Goal: Information Seeking & Learning: Learn about a topic

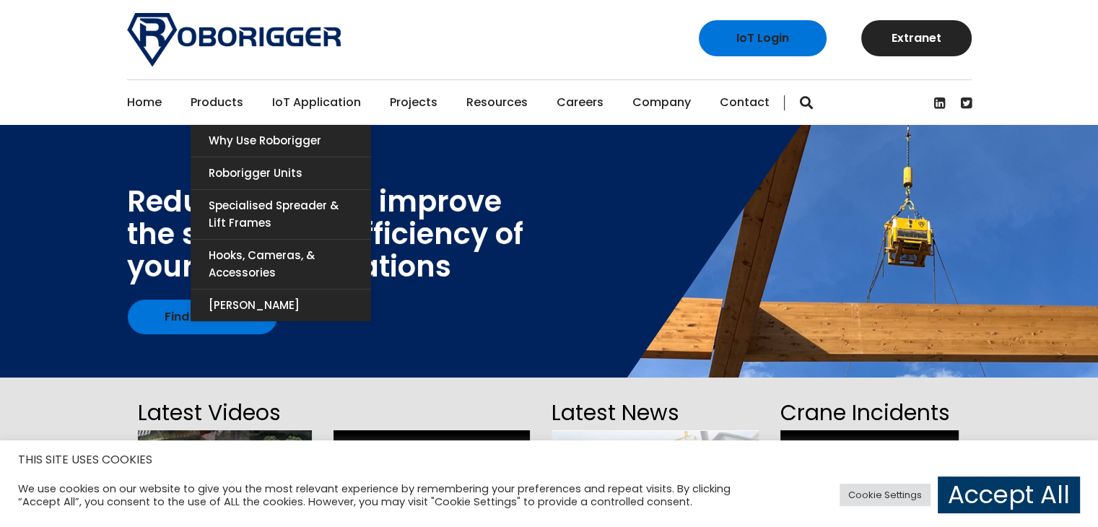
click at [211, 105] on link "Products" at bounding box center [217, 102] width 53 height 45
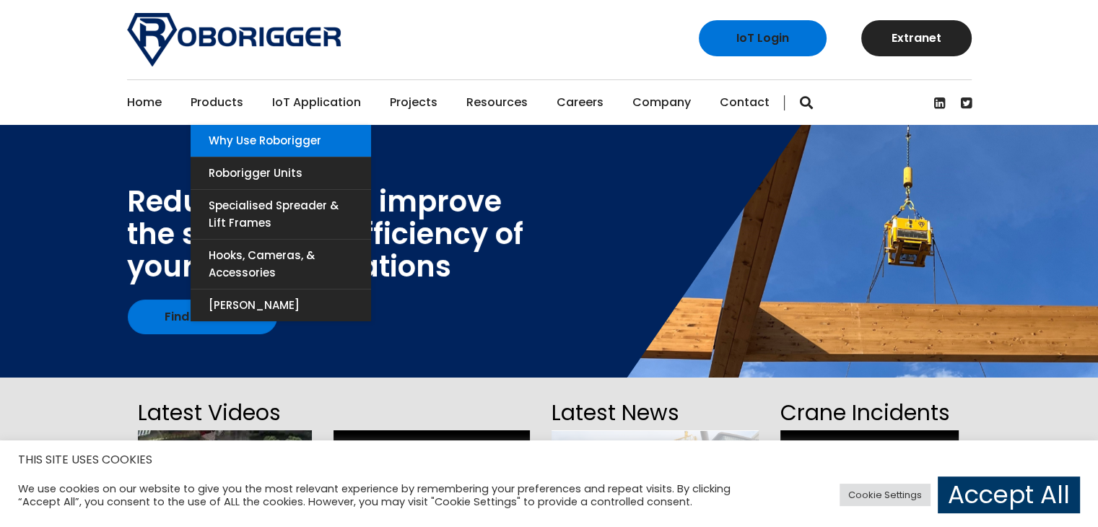
click at [248, 140] on link "Why use Roborigger" at bounding box center [281, 141] width 180 height 32
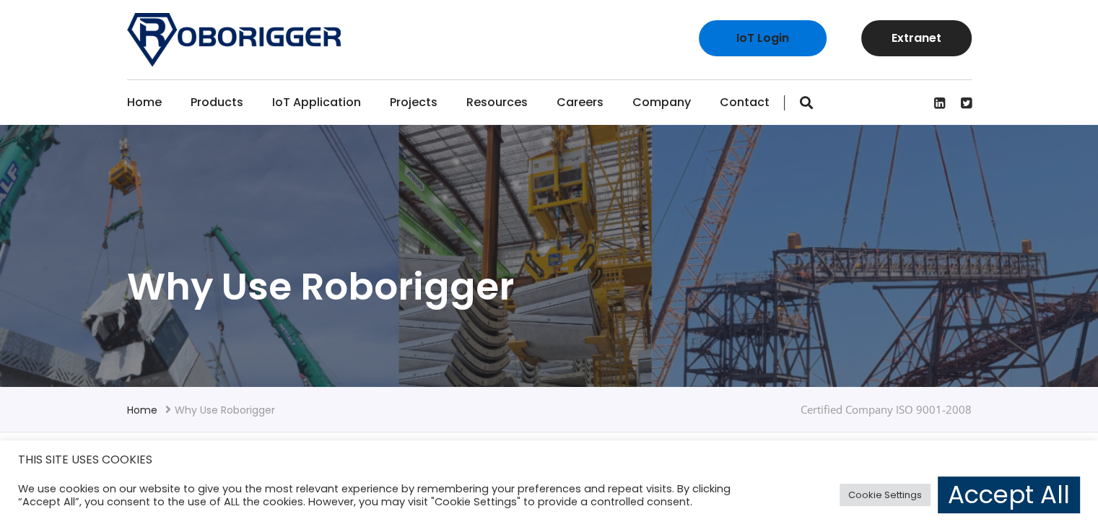
click at [1023, 487] on link "Accept All" at bounding box center [1009, 494] width 142 height 37
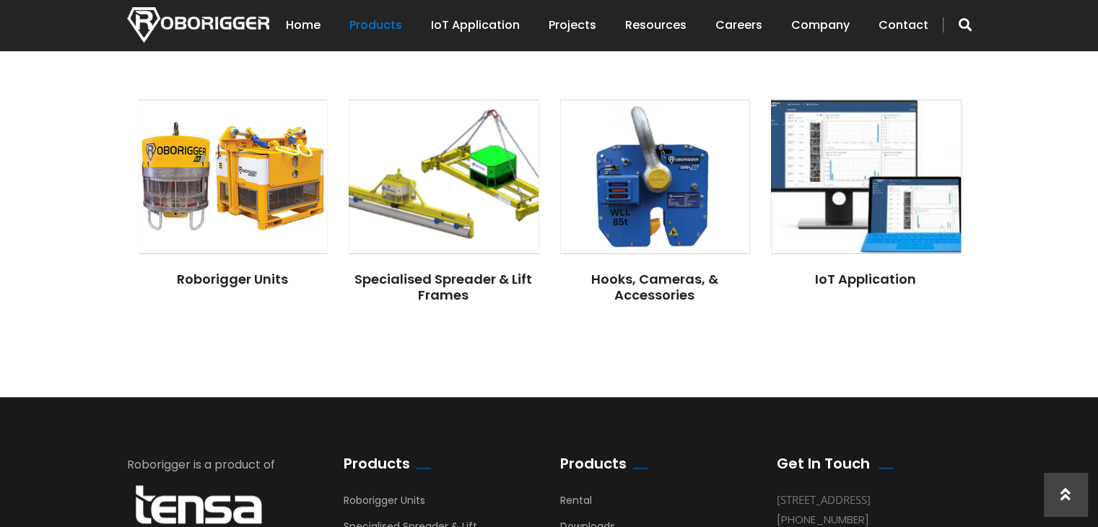
scroll to position [1083, 0]
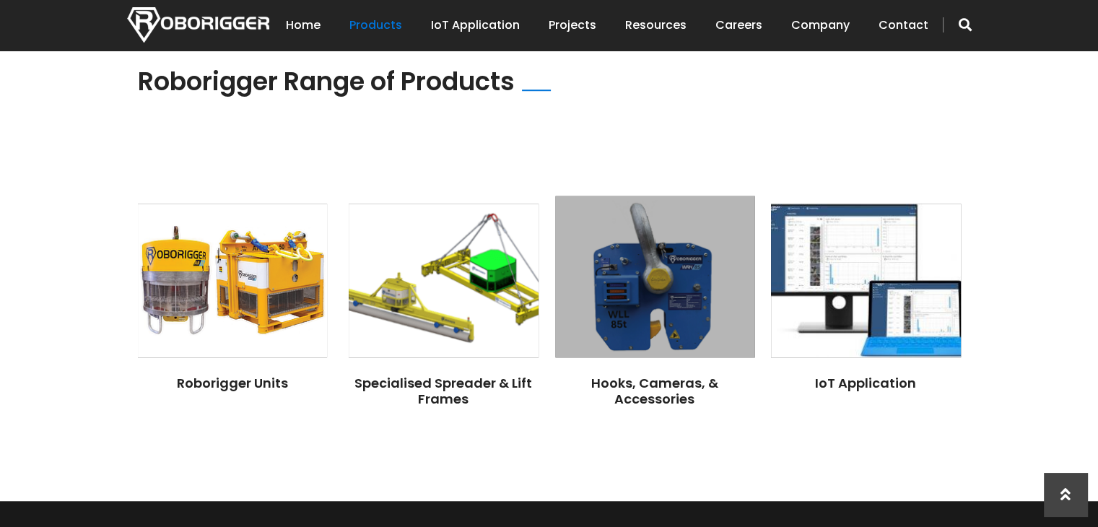
click at [673, 359] on div "Hooks, Cameras, & Accessories" at bounding box center [655, 381] width 190 height 49
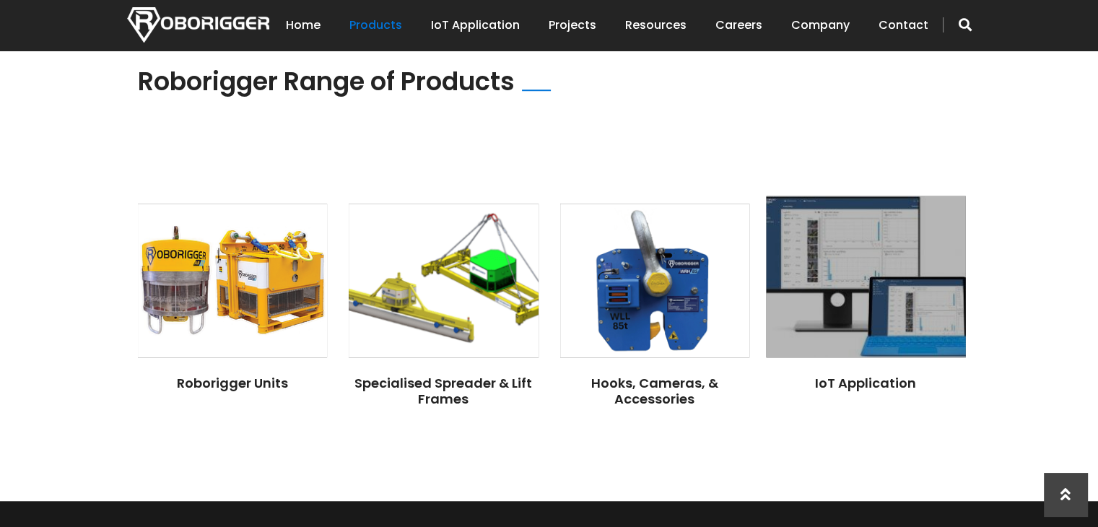
click at [864, 357] on div "IoT Application" at bounding box center [866, 374] width 190 height 34
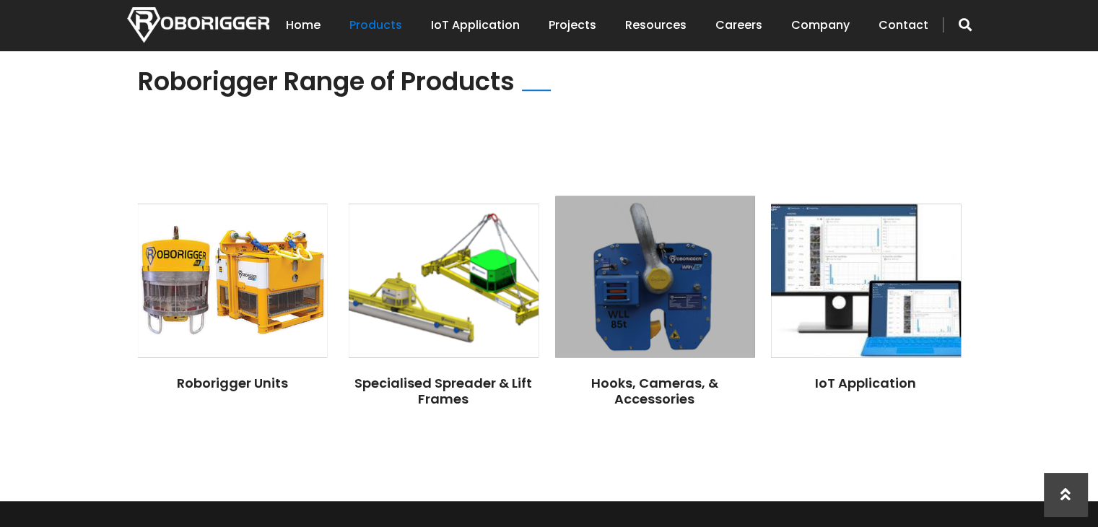
click at [616, 362] on div "Hooks, Cameras, & Accessories" at bounding box center [655, 381] width 190 height 49
drag, startPoint x: 632, startPoint y: 331, endPoint x: 608, endPoint y: 306, distance: 34.7
click at [632, 330] on img at bounding box center [654, 277] width 199 height 162
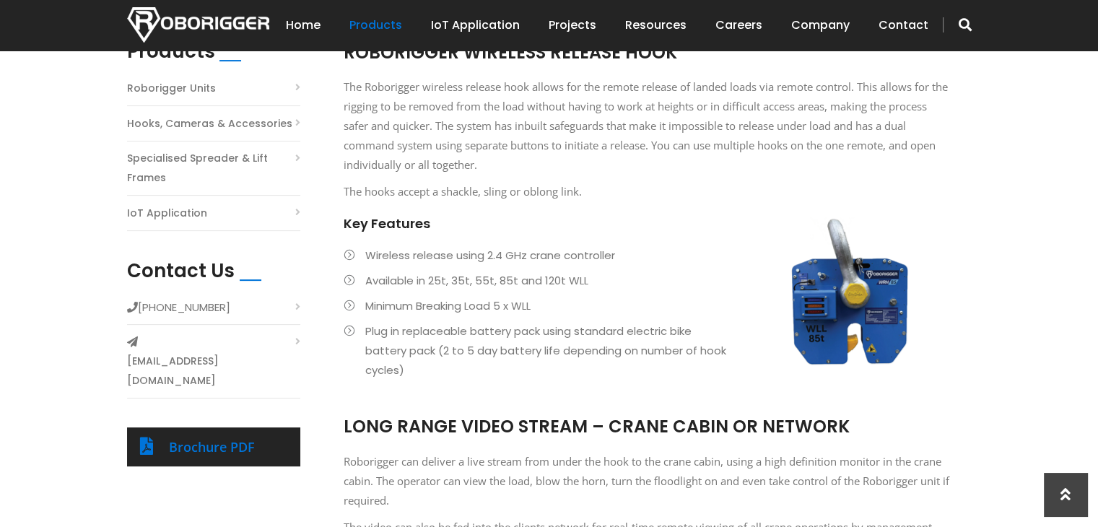
scroll to position [361, 0]
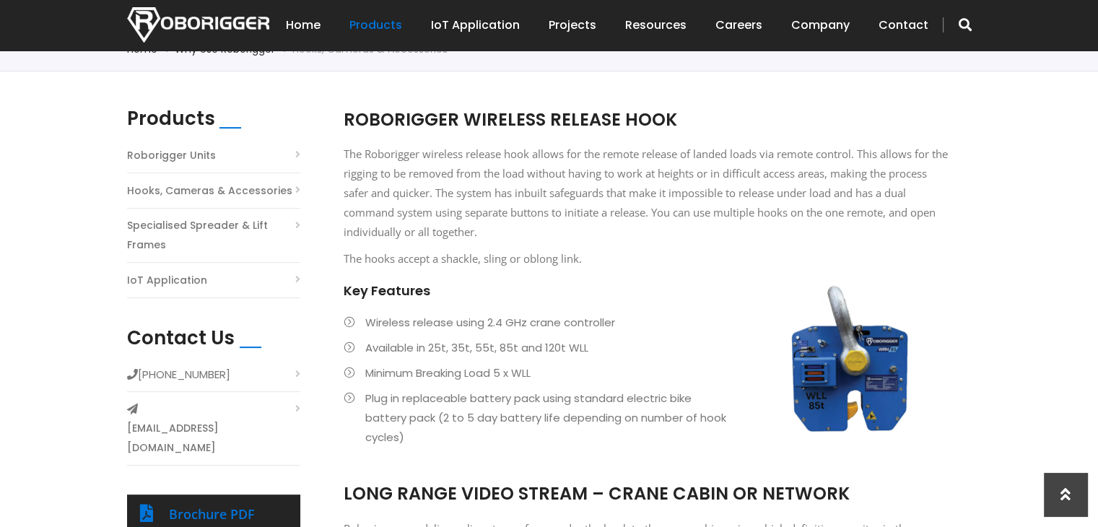
click at [513, 204] on p "The Roborigger wireless release hook allows for the remote release of landed lo…" at bounding box center [647, 192] width 606 height 97
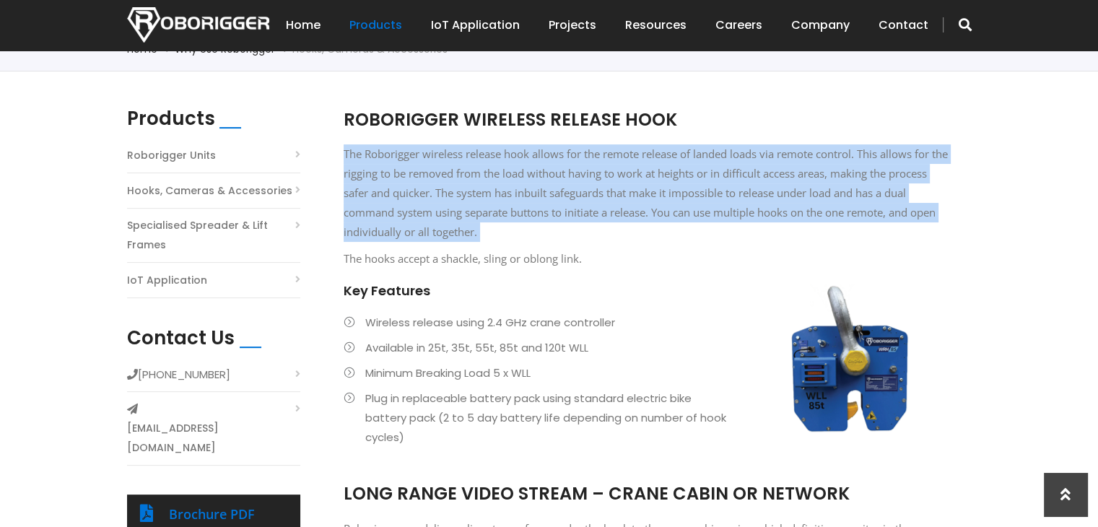
click at [513, 204] on p "The Roborigger wireless release hook allows for the remote release of landed lo…" at bounding box center [647, 192] width 606 height 97
copy p "The Roborigger wireless release hook allows for the remote release of landed lo…"
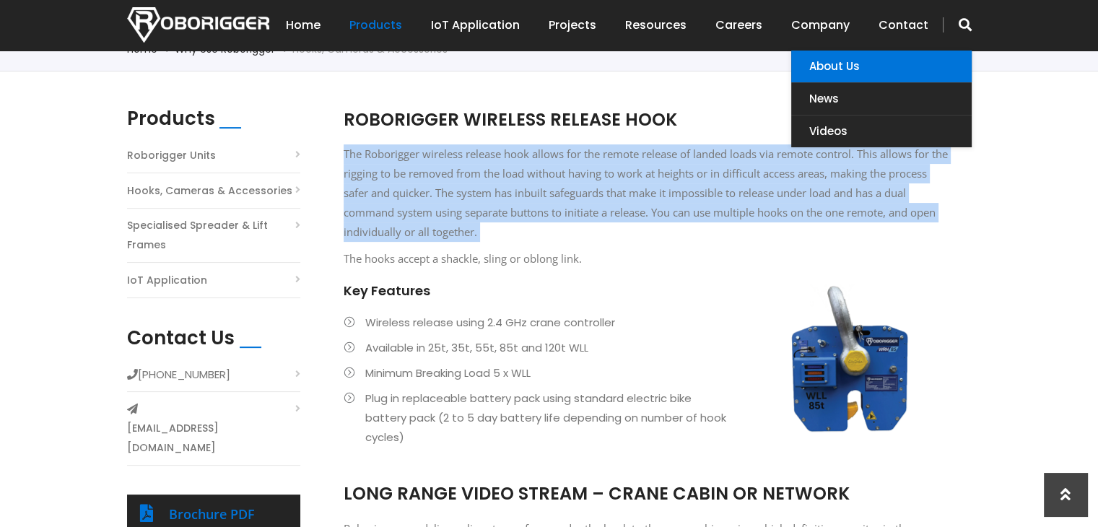
click at [816, 66] on link "About Us" at bounding box center [881, 67] width 180 height 32
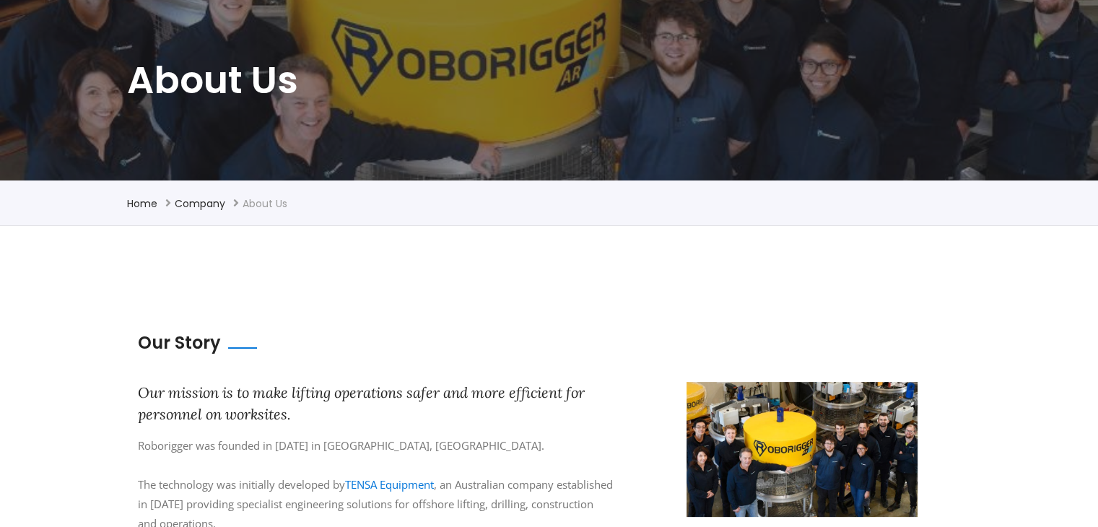
scroll to position [361, 0]
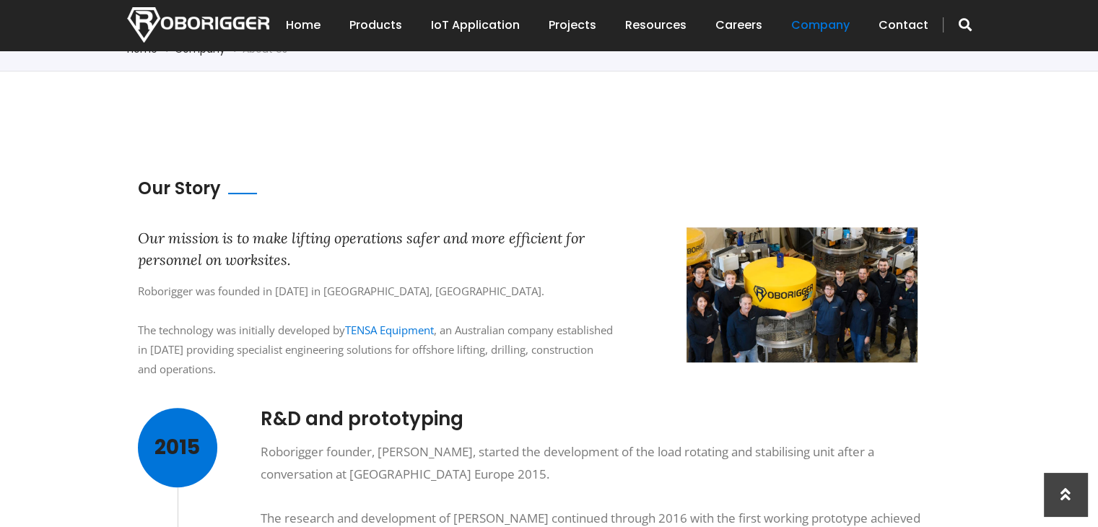
click at [256, 336] on div "Roborigger was founded in 2019 in Perth, Australia. The technology was initiall…" at bounding box center [376, 330] width 476 height 97
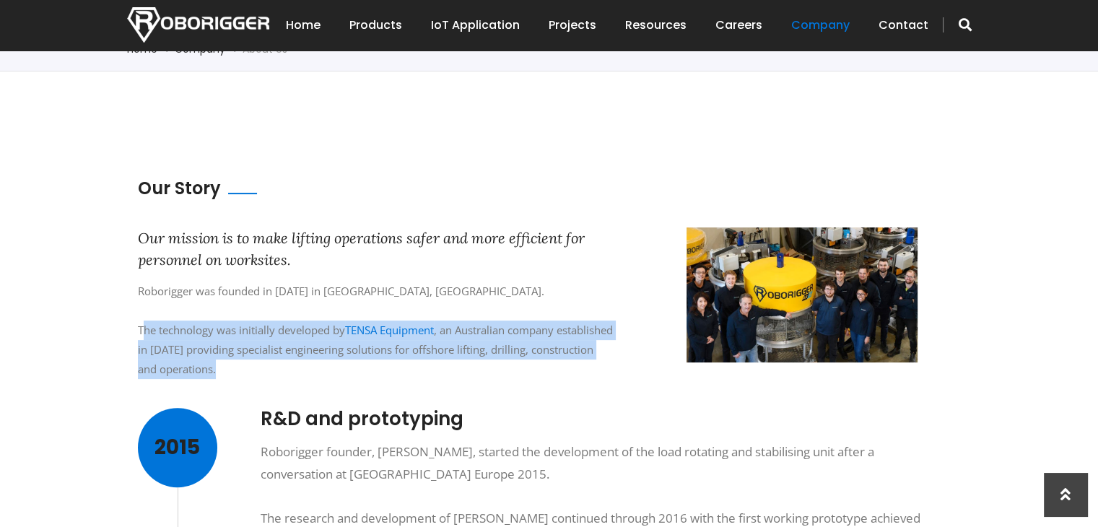
click at [256, 336] on div "Roborigger was founded in 2019 in Perth, Australia. The technology was initiall…" at bounding box center [376, 330] width 476 height 97
copy div "The technology was initially developed by TENSA Equipment , an Australian compa…"
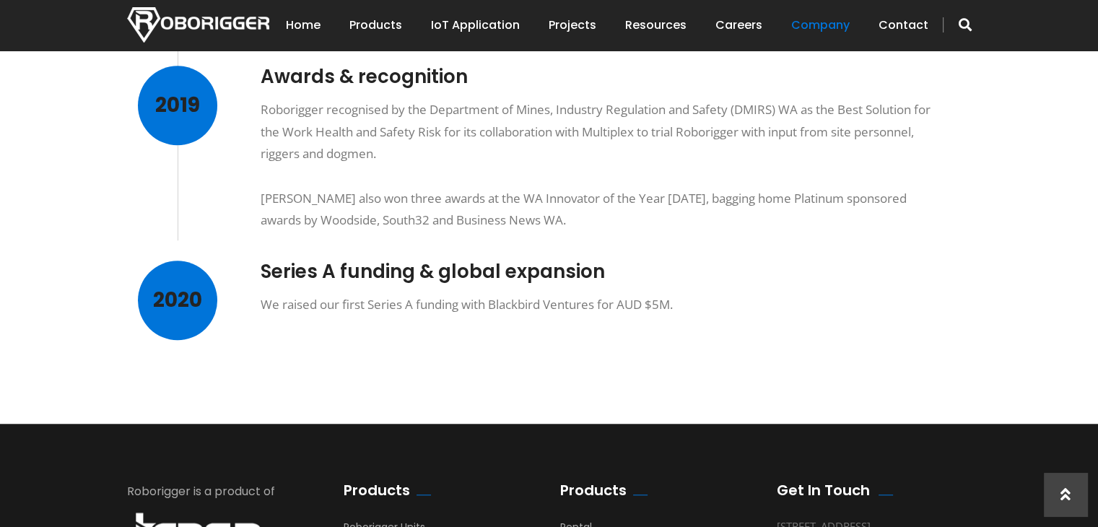
scroll to position [1413, 0]
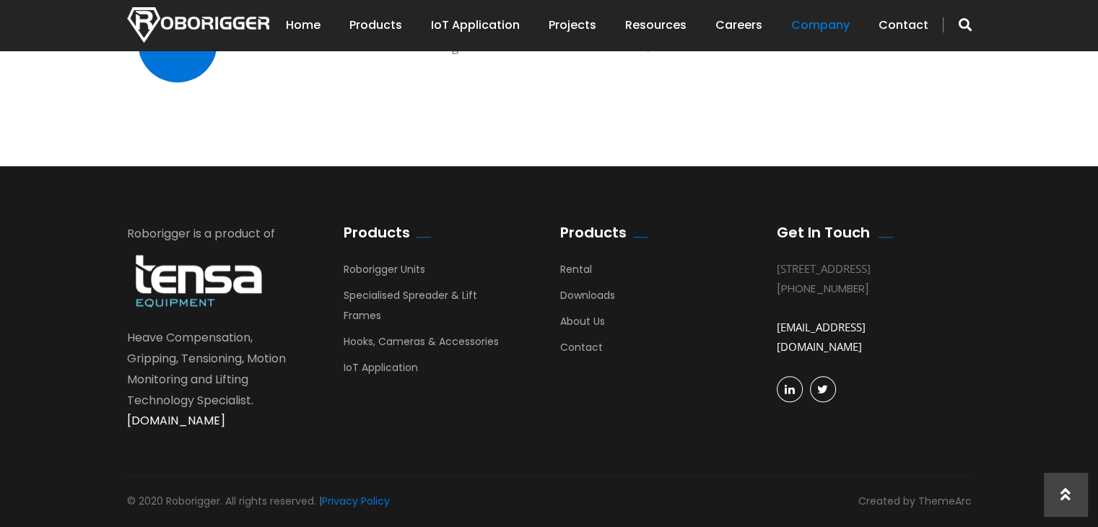
drag, startPoint x: 784, startPoint y: 388, endPoint x: 776, endPoint y: 380, distance: 11.2
click at [785, 391] on span at bounding box center [790, 389] width 10 height 25
